Goal: Task Accomplishment & Management: Manage account settings

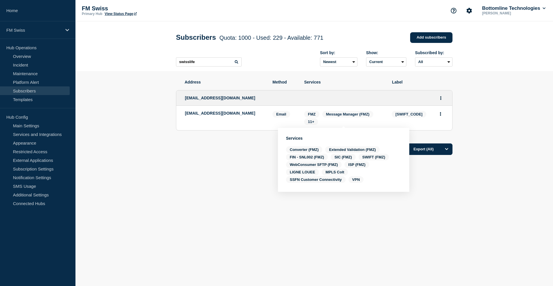
click at [33, 31] on p "FM Swiss" at bounding box center [33, 30] width 55 height 5
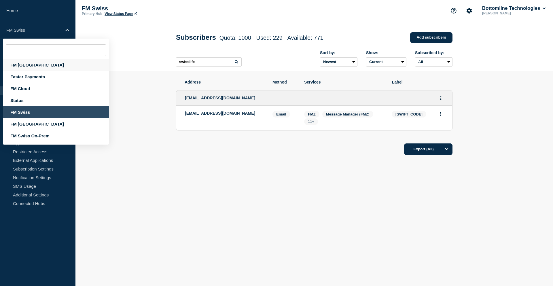
click at [28, 65] on div "FM [GEOGRAPHIC_DATA]" at bounding box center [56, 65] width 106 height 12
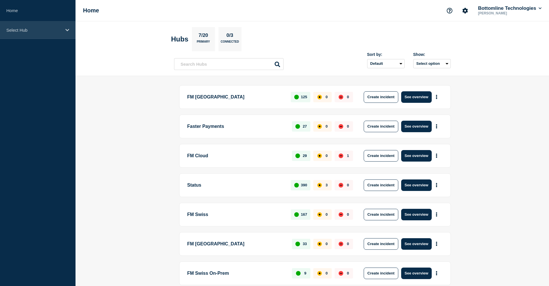
click at [47, 29] on p "Select Hub" at bounding box center [33, 30] width 55 height 5
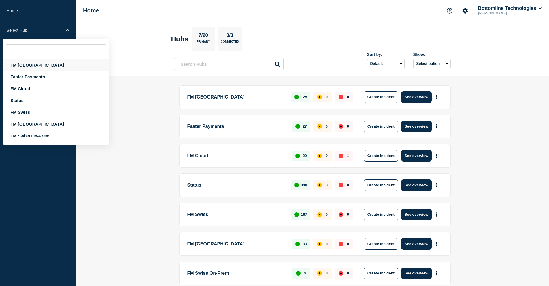
click at [30, 67] on div "FM [GEOGRAPHIC_DATA]" at bounding box center [56, 65] width 106 height 12
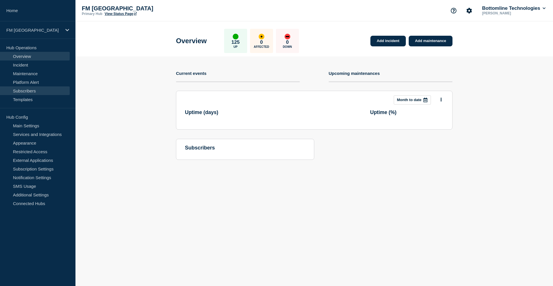
click at [29, 90] on link "Subscribers" at bounding box center [35, 90] width 70 height 9
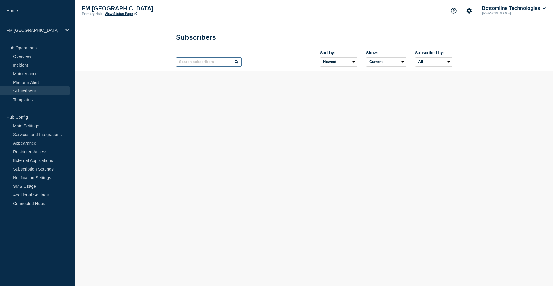
click at [199, 64] on input "text" at bounding box center [209, 61] width 66 height 9
paste input "[EMAIL_ADDRESS][DOMAIN_NAME]"
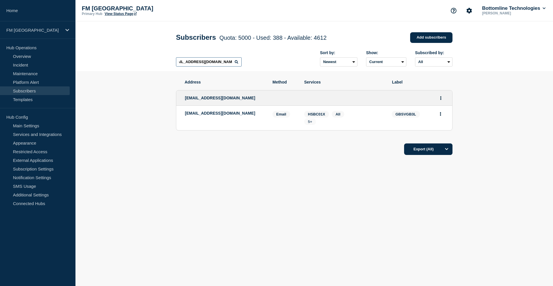
type input "[EMAIL_ADDRESS][DOMAIN_NAME]"
click at [314, 124] on span "5+" at bounding box center [310, 121] width 12 height 7
click at [441, 100] on icon "Actions" at bounding box center [440, 98] width 1 height 4
click at [441, 115] on link "Edit" at bounding box center [439, 114] width 6 height 4
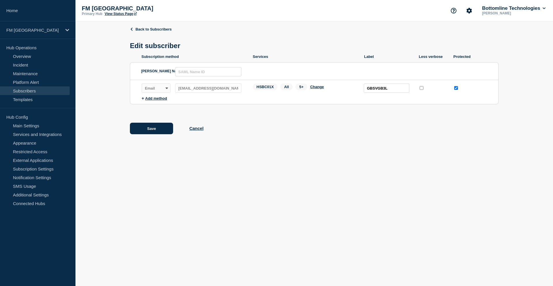
click at [304, 89] on span "5+" at bounding box center [302, 87] width 12 height 7
click at [318, 87] on button "Change" at bounding box center [317, 87] width 14 height 4
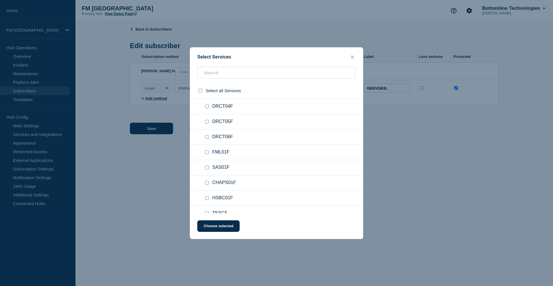
scroll to position [807, 0]
click at [206, 170] on input "HSBC01F checkbox" at bounding box center [207, 169] width 4 height 4
checkbox input "true"
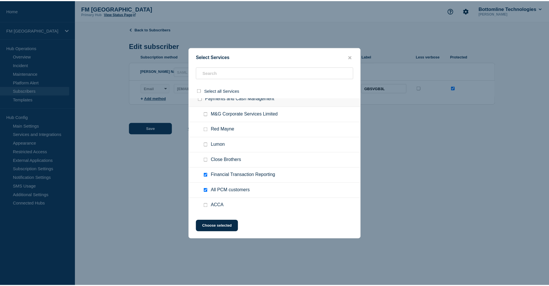
scroll to position [1182, 0]
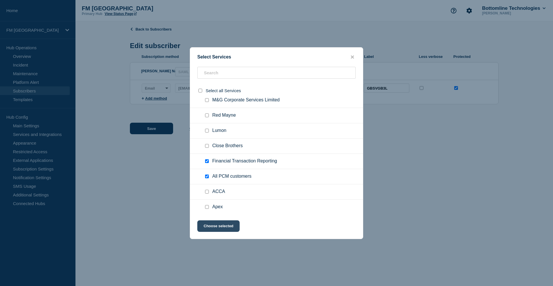
click at [228, 225] on button "Choose selected" at bounding box center [218, 227] width 42 height 12
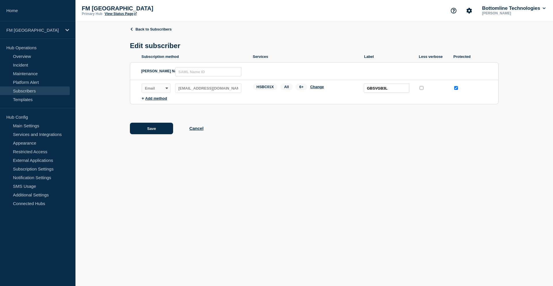
click at [301, 88] on span "6+" at bounding box center [302, 87] width 12 height 7
click at [268, 162] on body "Home FM [GEOGRAPHIC_DATA] Hub Operations Overview Incident Maintenance Platform…" at bounding box center [276, 143] width 553 height 286
click at [160, 130] on button "Save" at bounding box center [151, 129] width 43 height 12
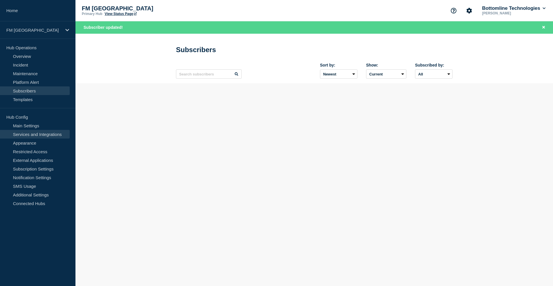
click at [41, 135] on link "Services and Integrations" at bounding box center [35, 134] width 70 height 9
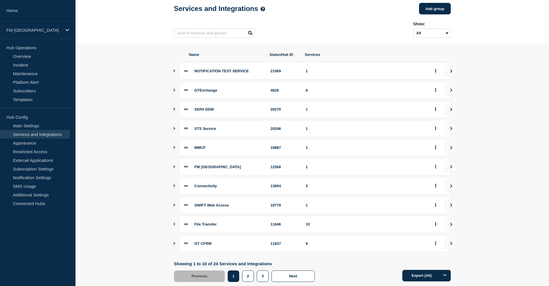
scroll to position [44, 0]
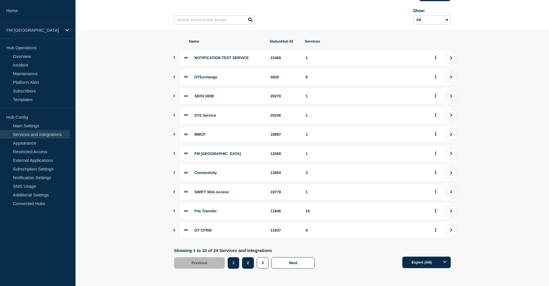
click at [249, 266] on button "2" at bounding box center [248, 263] width 12 height 12
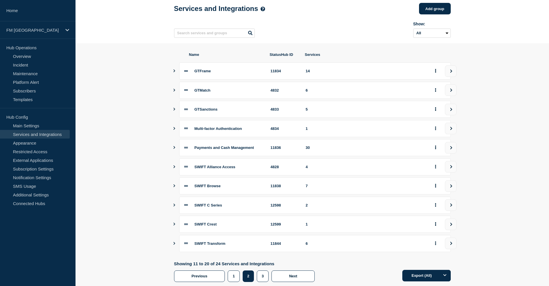
scroll to position [44, 0]
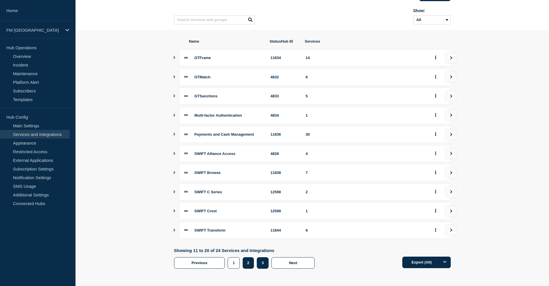
click at [266, 263] on button "3" at bounding box center [263, 263] width 12 height 12
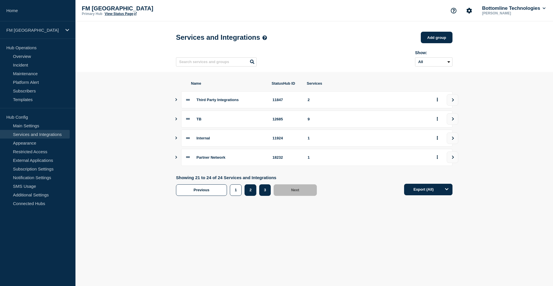
click at [251, 191] on button "2" at bounding box center [251, 190] width 12 height 12
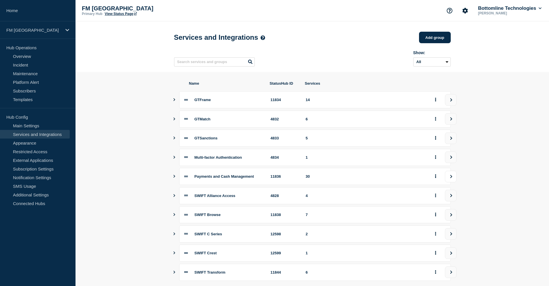
click at [450, 178] on icon "view group" at bounding box center [451, 176] width 4 height 3
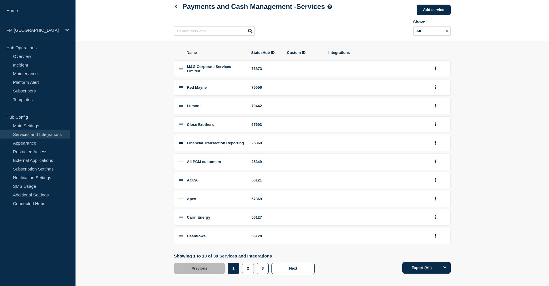
scroll to position [42, 0]
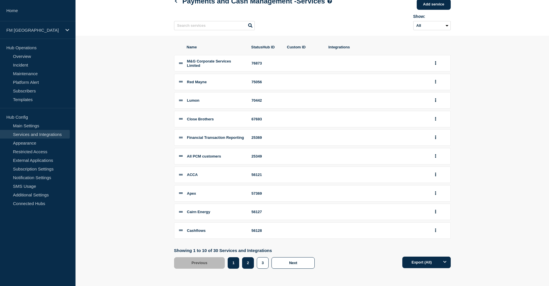
click at [251, 267] on button "2" at bounding box center [248, 263] width 12 height 12
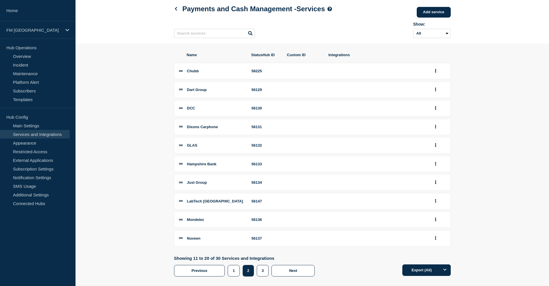
scroll to position [39, 0]
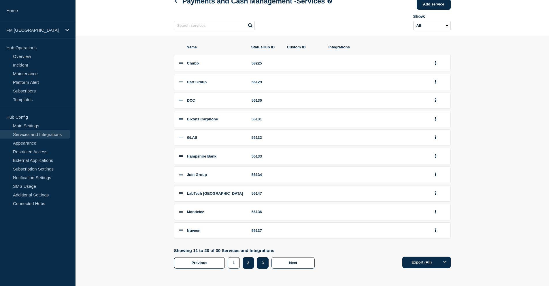
click at [264, 268] on button "3" at bounding box center [263, 263] width 12 height 12
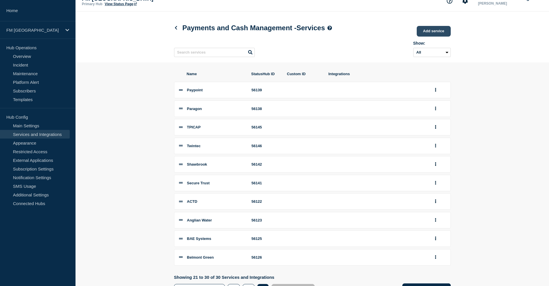
click at [439, 27] on link "Add service" at bounding box center [434, 31] width 34 height 11
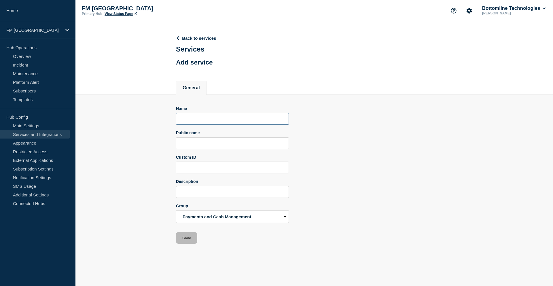
click at [198, 116] on input "Name" at bounding box center [232, 119] width 113 height 12
paste input "Government Banking Services"
type input "Government Banking Services"
click at [190, 141] on input "Public name" at bounding box center [232, 144] width 113 height 12
paste input "Government Banking Services"
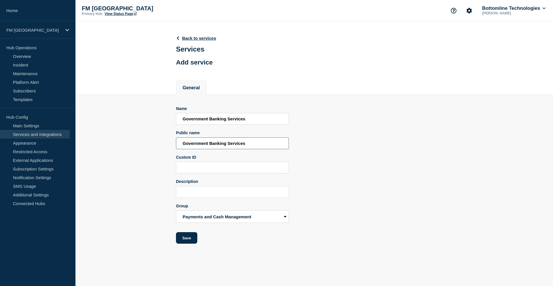
click at [182, 142] on input "Government Banking Services" at bounding box center [232, 144] width 113 height 12
type input "Government Banking Services"
click at [186, 240] on button "Save" at bounding box center [186, 238] width 21 height 12
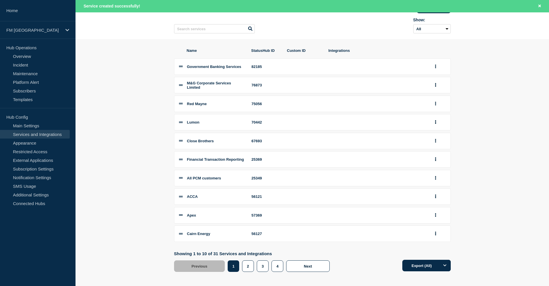
scroll to position [55, 0]
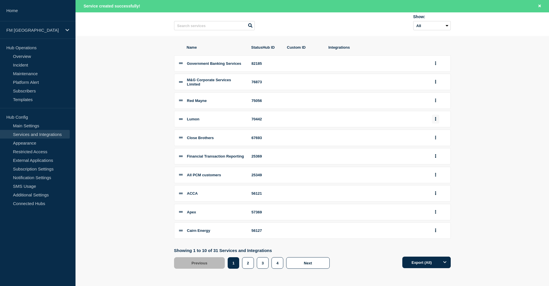
click at [434, 118] on button "group actions" at bounding box center [435, 119] width 7 height 9
click at [434, 128] on button "Edit" at bounding box center [439, 129] width 29 height 9
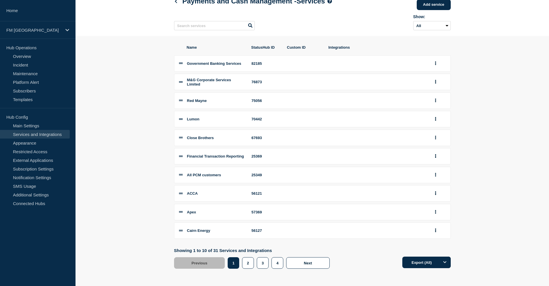
scroll to position [43, 0]
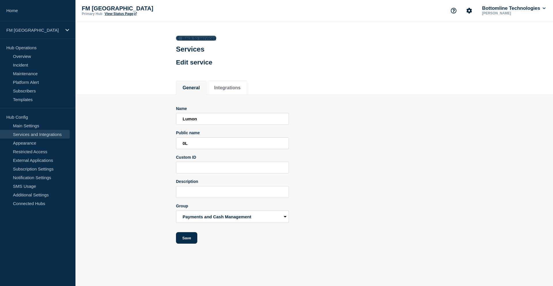
click at [178, 37] on icon at bounding box center [178, 38] width 2 height 4
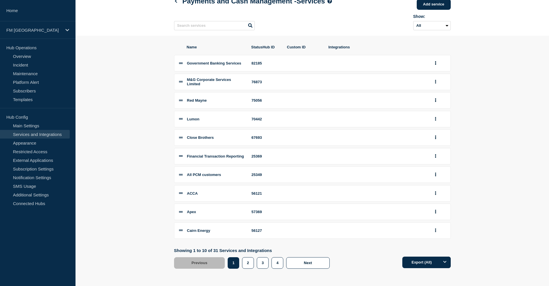
scroll to position [43, 0]
click at [435, 212] on icon "group actions" at bounding box center [435, 212] width 1 height 4
click at [437, 121] on button "Edit" at bounding box center [439, 121] width 29 height 9
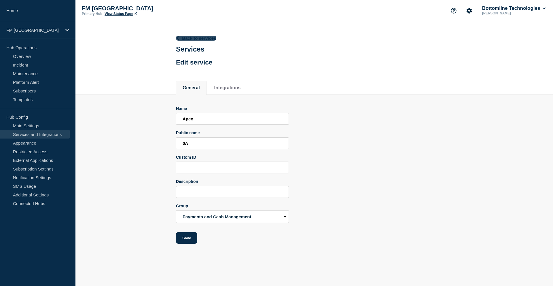
click at [187, 36] on link "Back to services" at bounding box center [196, 38] width 40 height 5
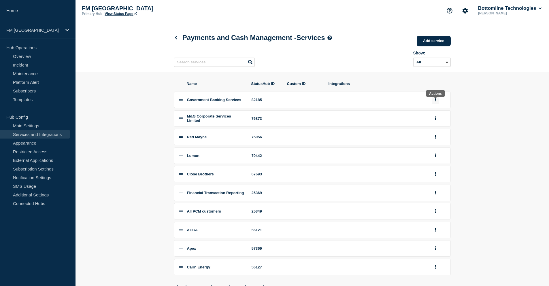
click at [436, 102] on icon "group actions" at bounding box center [435, 100] width 1 height 4
click at [436, 112] on button "Edit" at bounding box center [439, 111] width 29 height 9
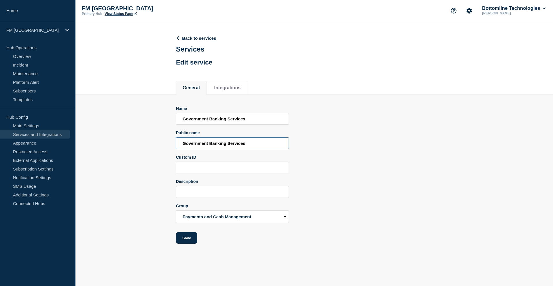
click at [182, 145] on input "Government Banking Services" at bounding box center [232, 144] width 113 height 12
type input "PCM - Government Banking Services"
click at [188, 241] on button "Save" at bounding box center [186, 238] width 21 height 12
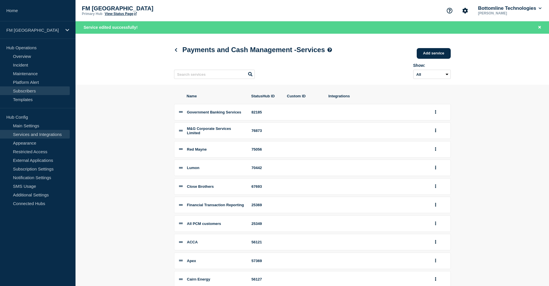
click at [25, 92] on link "Subscribers" at bounding box center [35, 90] width 70 height 9
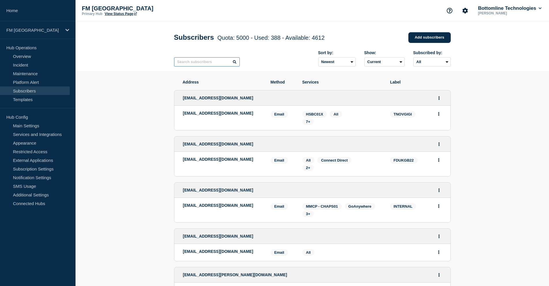
click at [197, 63] on input "text" at bounding box center [207, 61] width 66 height 9
paste input "[EMAIL_ADDRESS][DOMAIN_NAME]"
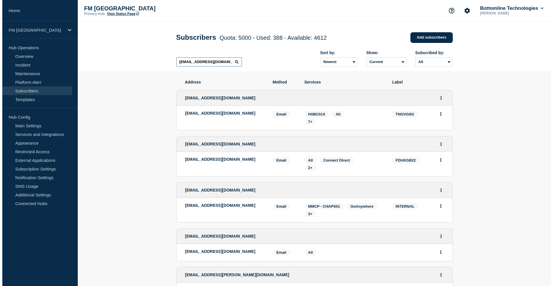
scroll to position [0, 9]
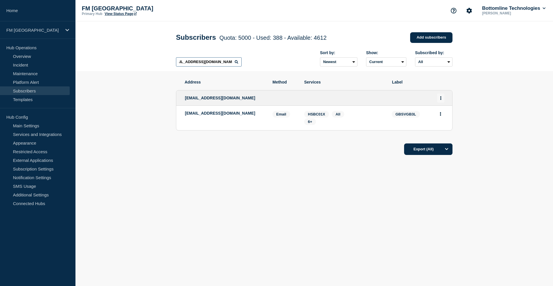
type input "[EMAIL_ADDRESS][DOMAIN_NAME]"
click at [440, 100] on icon "Actions" at bounding box center [440, 98] width 1 height 4
click at [439, 116] on link "Edit" at bounding box center [439, 114] width 6 height 4
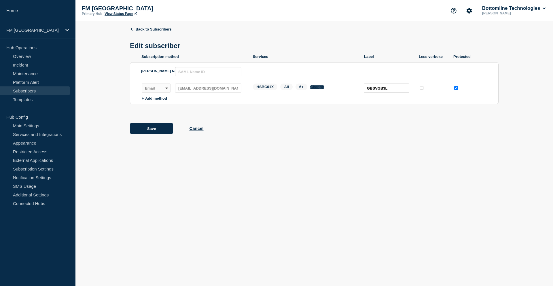
click at [317, 88] on button "Change" at bounding box center [317, 87] width 14 height 4
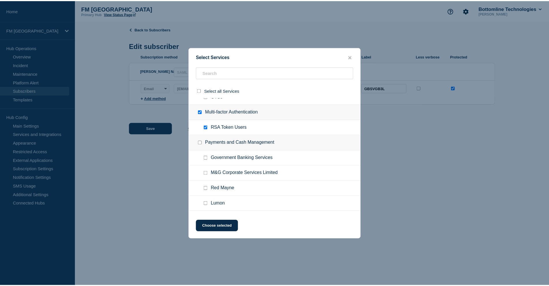
scroll to position [1153, 0]
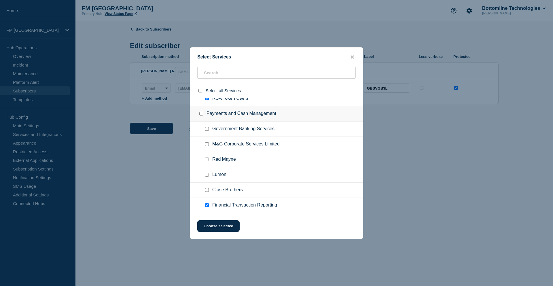
click at [208, 129] on input "Government Banking Services checkbox" at bounding box center [207, 129] width 4 height 4
checkbox input "true"
click at [217, 225] on button "Choose selected" at bounding box center [218, 227] width 42 height 12
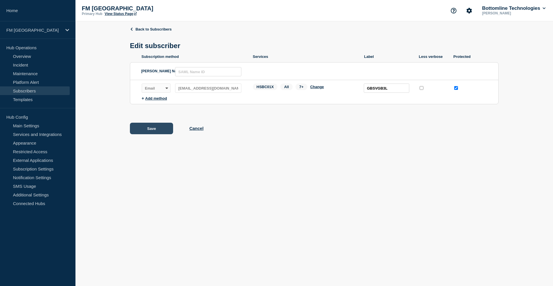
click at [161, 131] on button "Save" at bounding box center [151, 129] width 43 height 12
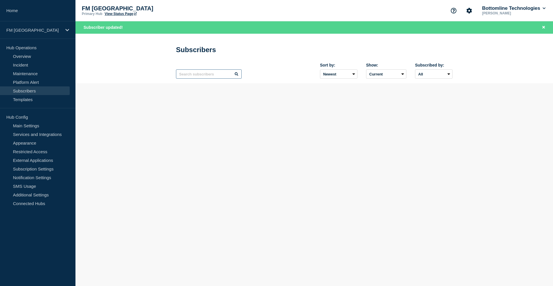
click at [196, 76] on input "text" at bounding box center [209, 73] width 66 height 9
paste input "[EMAIL_ADDRESS][DOMAIN_NAME]"
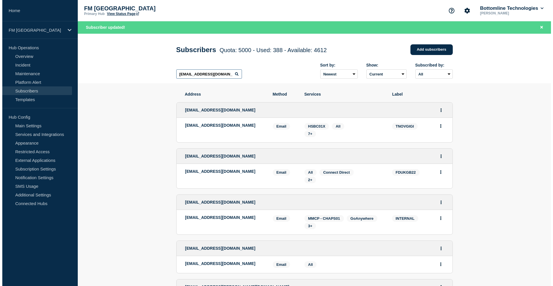
scroll to position [0, 9]
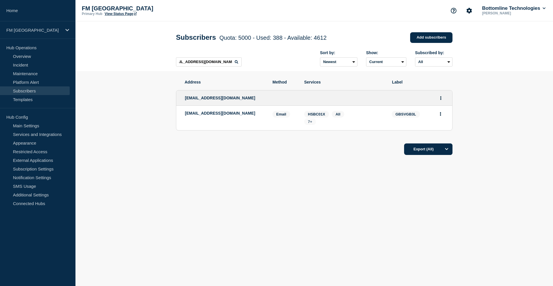
click at [309, 123] on span "7+" at bounding box center [310, 122] width 4 height 4
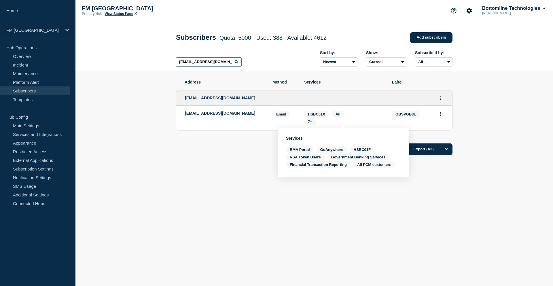
click at [211, 64] on input "[EMAIL_ADDRESS][DOMAIN_NAME]" at bounding box center [209, 61] width 66 height 9
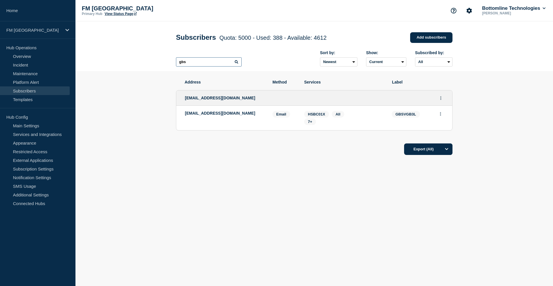
type input "gbs"
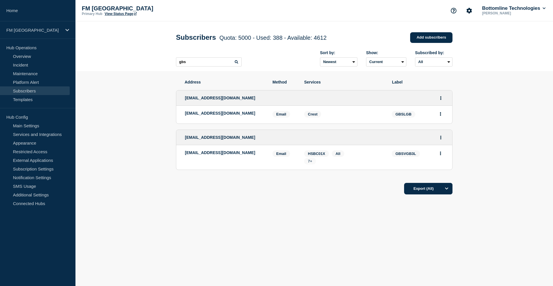
click at [311, 163] on span "7+" at bounding box center [310, 161] width 4 height 4
click at [226, 184] on div "Export (All)" at bounding box center [314, 187] width 277 height 16
click at [443, 138] on button "Actions" at bounding box center [441, 137] width 7 height 9
click at [439, 156] on link "Edit" at bounding box center [439, 154] width 6 height 4
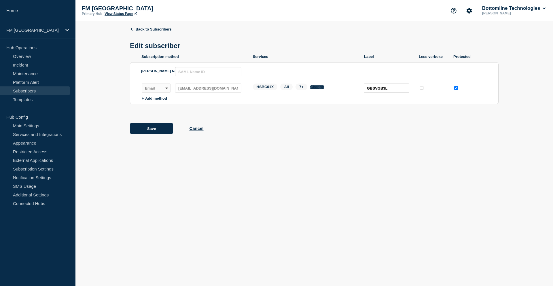
click at [320, 89] on button "Change" at bounding box center [317, 87] width 14 height 4
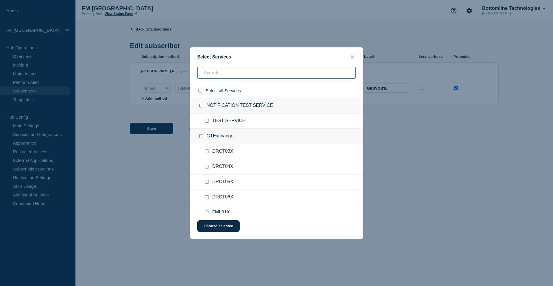
click at [215, 73] on input "text" at bounding box center [276, 73] width 159 height 12
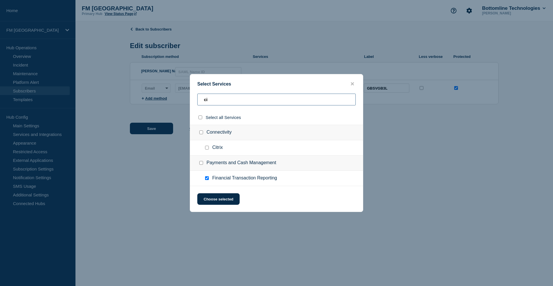
type input "ci"
click at [354, 82] on button "close button" at bounding box center [352, 83] width 7 height 5
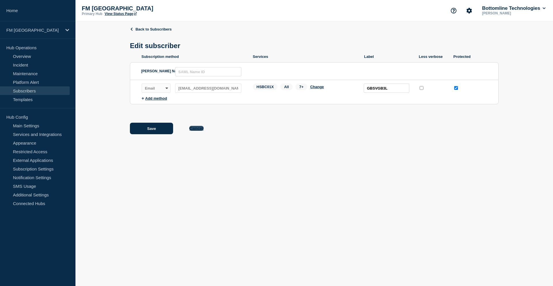
click at [202, 130] on button "Cancel" at bounding box center [196, 128] width 14 height 5
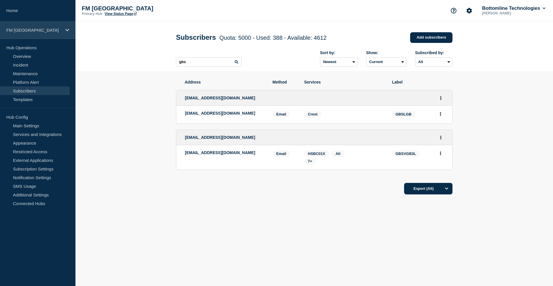
click at [35, 29] on p "FM [GEOGRAPHIC_DATA]" at bounding box center [33, 30] width 55 height 5
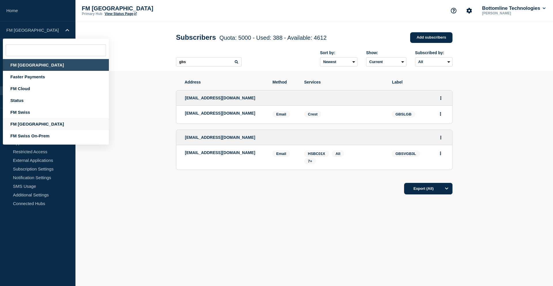
click at [19, 125] on div "FM [GEOGRAPHIC_DATA]" at bounding box center [56, 124] width 106 height 12
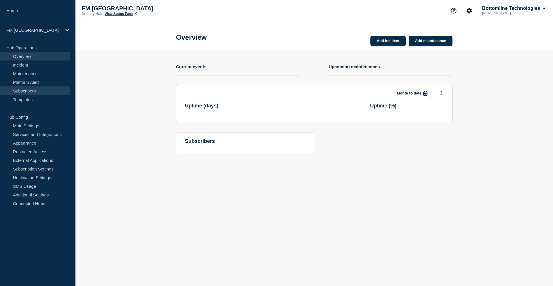
click at [23, 91] on link "Subscribers" at bounding box center [35, 90] width 70 height 9
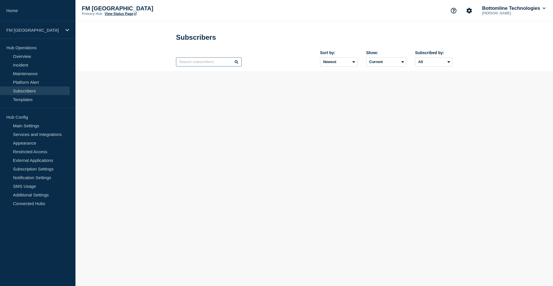
click at [198, 64] on input "text" at bounding box center [209, 61] width 66 height 9
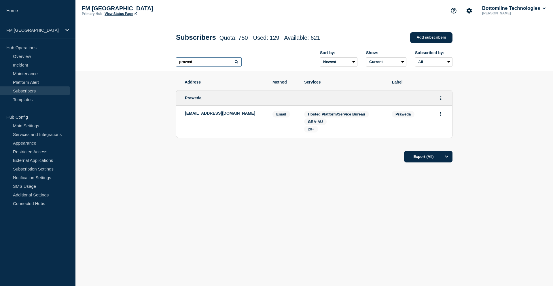
type input "prawed"
click at [312, 130] on span "20+" at bounding box center [311, 129] width 6 height 4
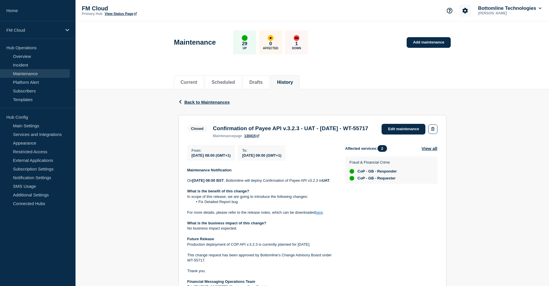
click at [462, 10] on icon "Account settings" at bounding box center [464, 10] width 5 height 5
click at [467, 33] on link "Team Members" at bounding box center [466, 34] width 30 height 5
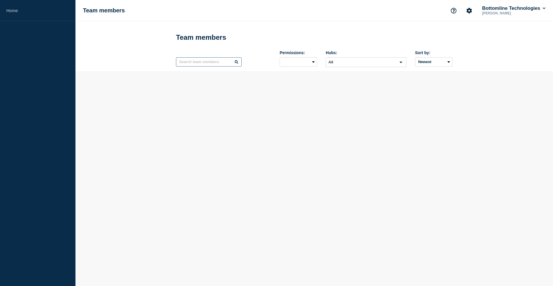
click at [192, 64] on input "text" at bounding box center [209, 61] width 66 height 9
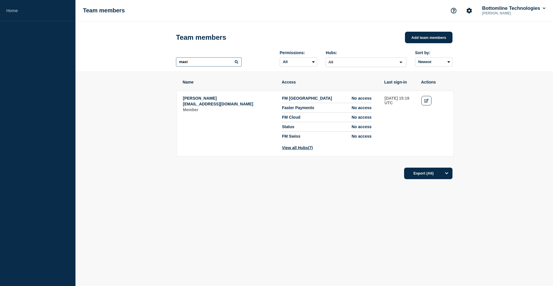
type input "masi"
click at [432, 37] on button "Add team members" at bounding box center [429, 38] width 48 height 12
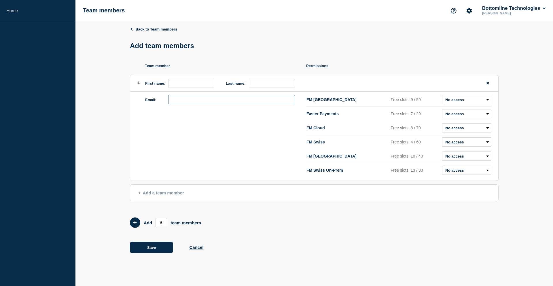
click at [179, 101] on input "email" at bounding box center [231, 99] width 127 height 9
paste input "Masiullah.Khan@bottomline.com"
drag, startPoint x: 189, startPoint y: 101, endPoint x: 166, endPoint y: 103, distance: 22.2
click at [166, 103] on div "Email: Masiullah.Khan@bottomline.com" at bounding box center [220, 99] width 150 height 9
type input "Masiullah.Khan@bottomline.com"
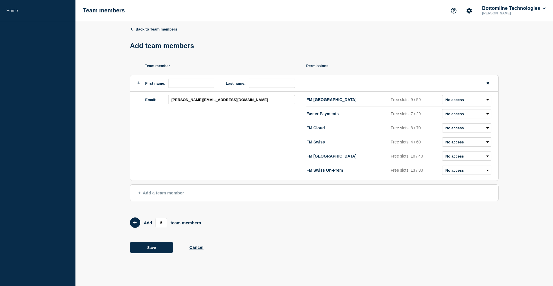
click at [183, 75] on ul "Team member Permissions 1. First name: Last name: Email: Masiullah.Khan@bottoml…" at bounding box center [314, 122] width 369 height 117
click at [181, 84] on input "first name" at bounding box center [191, 83] width 46 height 9
paste input "Masiullah"
type input "Masiullah"
click at [259, 84] on input "last name" at bounding box center [272, 83] width 46 height 9
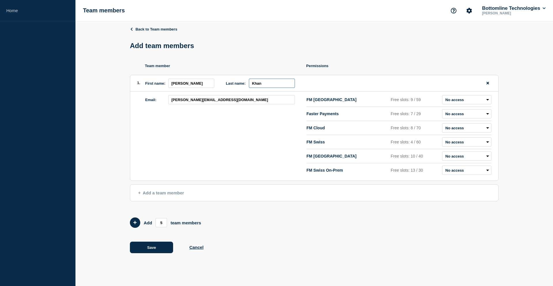
type input "Khan"
click at [461, 130] on select "Admin Manager Editor Draft Editor No access" at bounding box center [466, 127] width 49 height 9
select select "40"
click at [442, 125] on select "Admin Manager Editor Draft Editor No access" at bounding box center [466, 127] width 49 height 9
click at [278, 228] on form "Add 5 team members" at bounding box center [314, 223] width 369 height 10
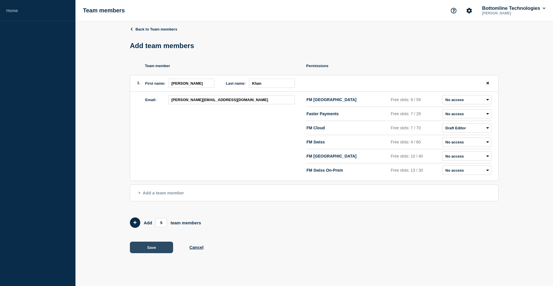
click at [156, 250] on button "Save" at bounding box center [151, 248] width 43 height 12
